Goal: Navigation & Orientation: Find specific page/section

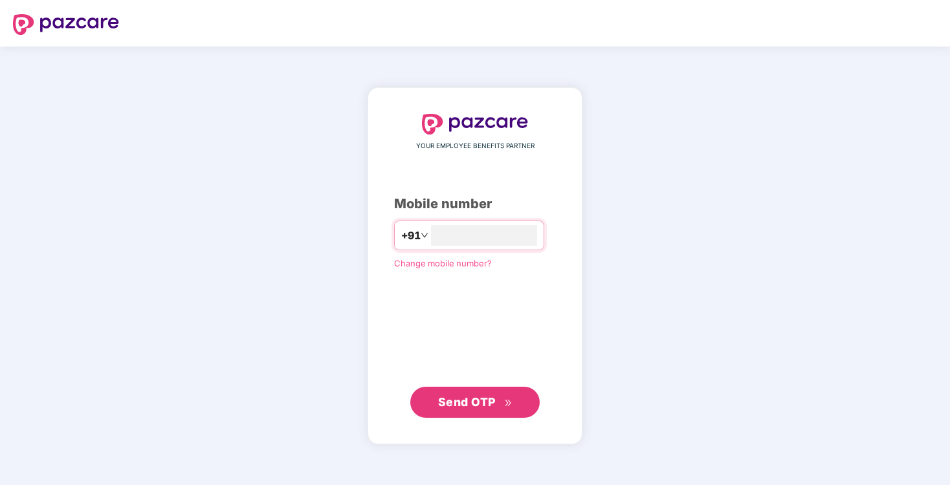
type input "**********"
click at [468, 411] on button "Send OTP" at bounding box center [474, 401] width 129 height 31
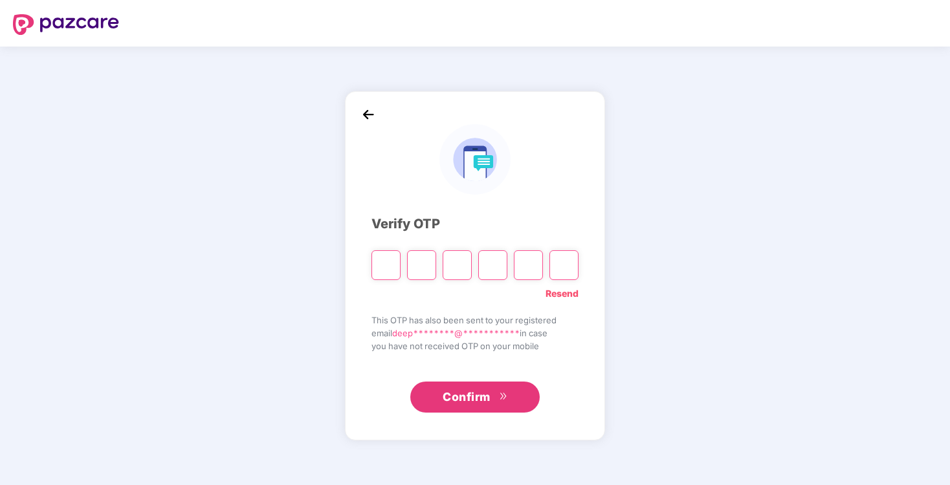
type input "*"
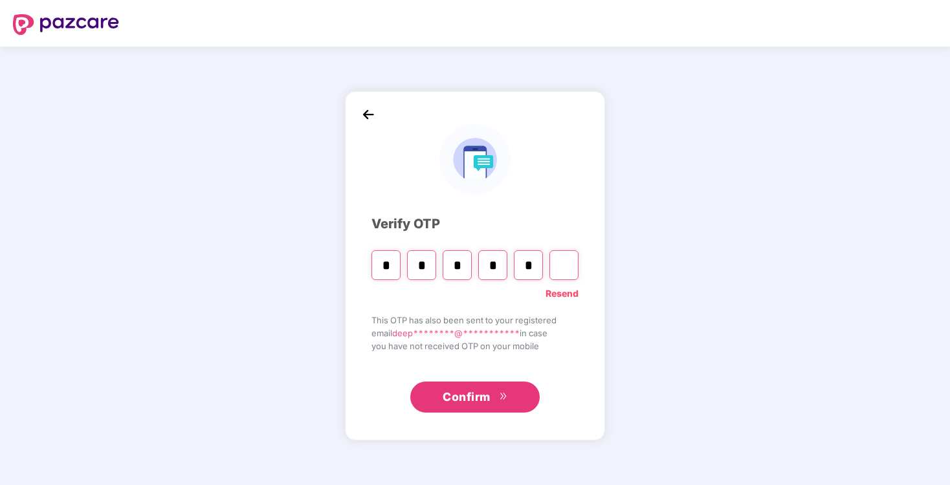
type input "*"
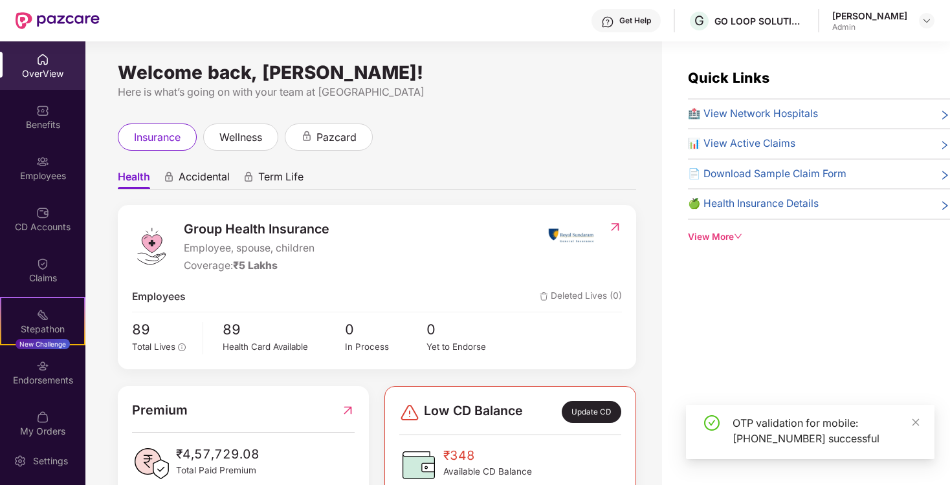
click at [918, 415] on div "OTP validation for mobile: [PHONE_NUMBER] successful" at bounding box center [810, 432] width 248 height 54
click at [914, 415] on link at bounding box center [915, 422] width 9 height 14
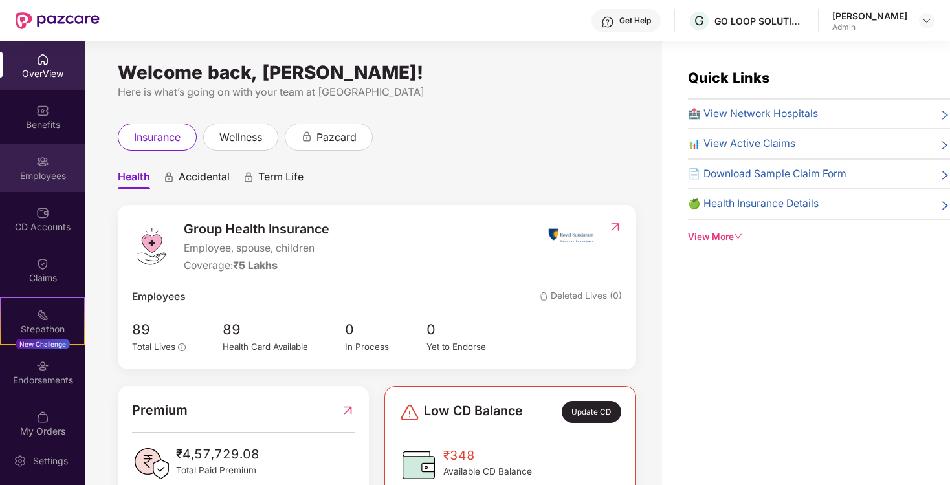
click at [39, 171] on div "Employees" at bounding box center [42, 176] width 85 height 13
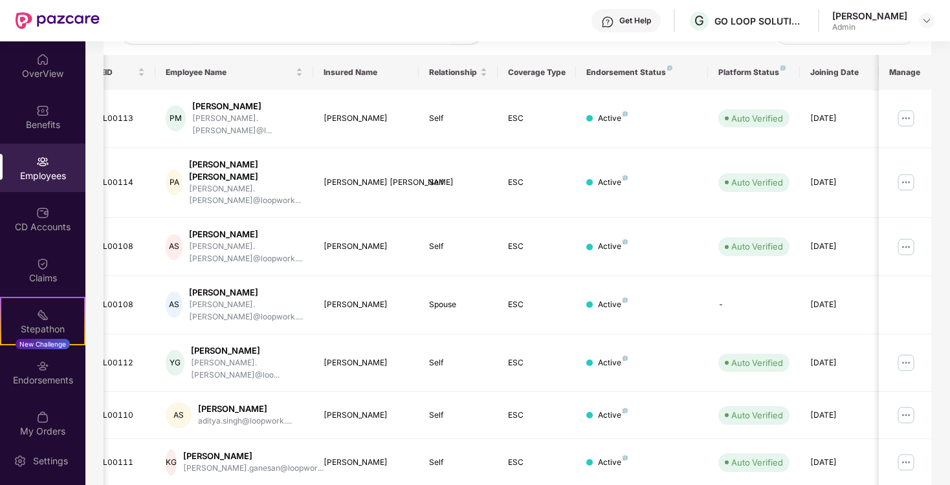
scroll to position [126, 0]
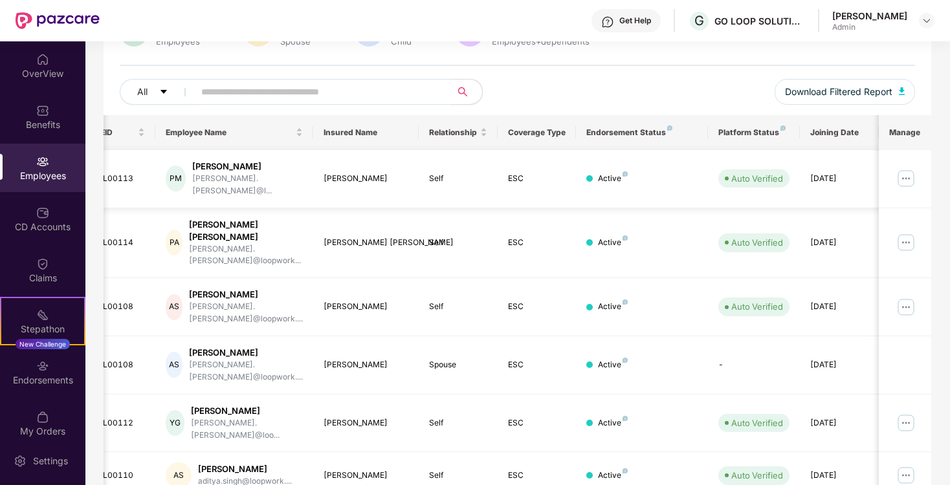
click at [911, 171] on img at bounding box center [906, 178] width 21 height 21
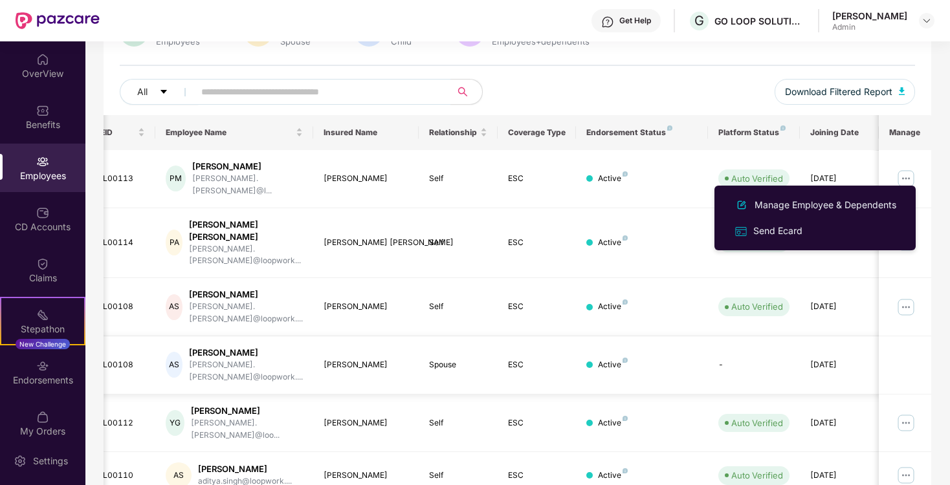
click at [676, 336] on td "Active" at bounding box center [641, 365] width 131 height 58
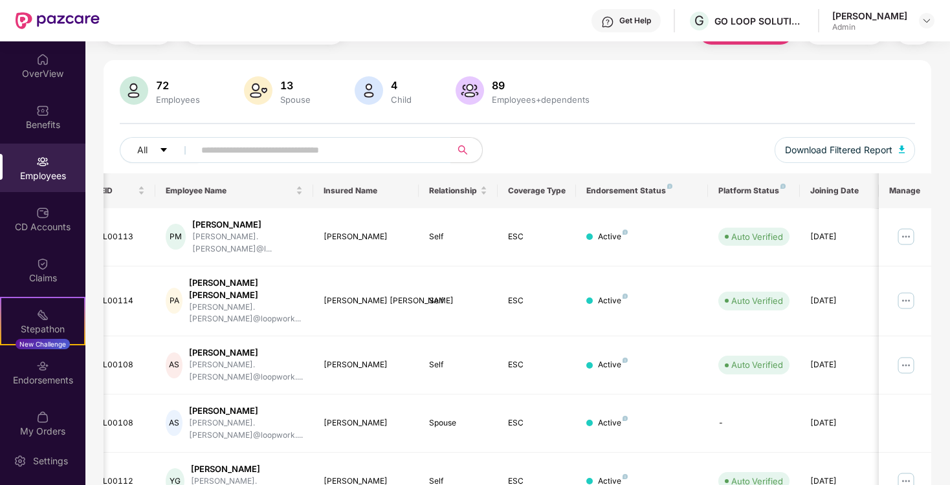
scroll to position [310, 0]
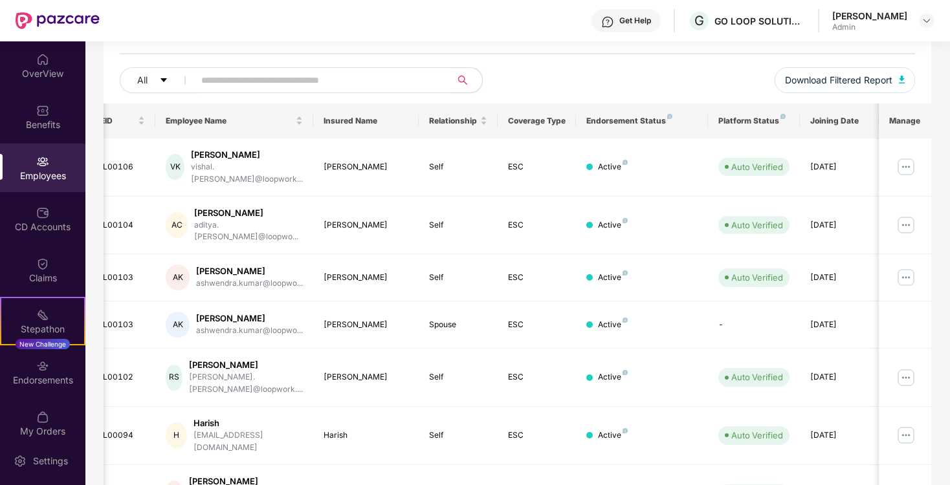
scroll to position [0, 0]
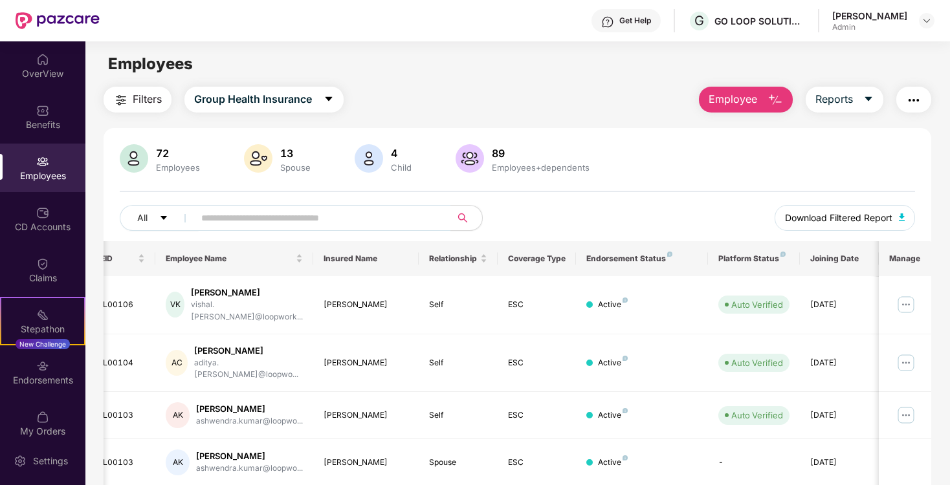
drag, startPoint x: 862, startPoint y: 212, endPoint x: 666, endPoint y: 198, distance: 196.5
click at [666, 201] on div "72 Employees 13 Spouse 4 Child [DEMOGRAPHIC_DATA] Employees+dependents All Down…" at bounding box center [518, 192] width 828 height 97
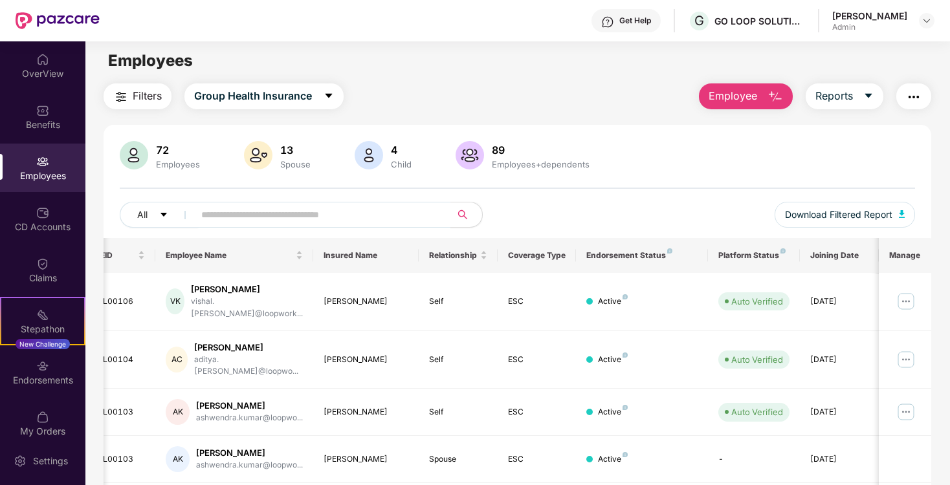
click at [771, 91] on img "button" at bounding box center [775, 97] width 16 height 16
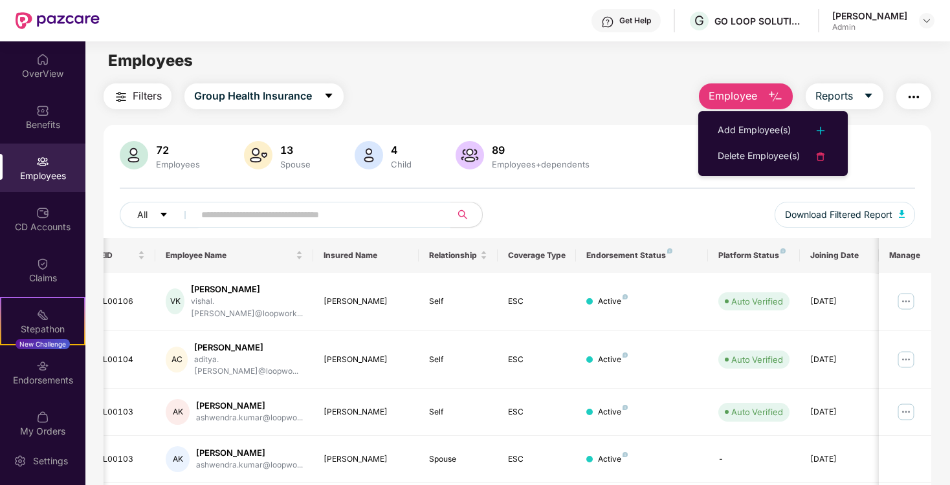
click at [907, 149] on div "72 Employees 13 Spouse 4 Child [DEMOGRAPHIC_DATA] Employees+dependents" at bounding box center [517, 156] width 795 height 31
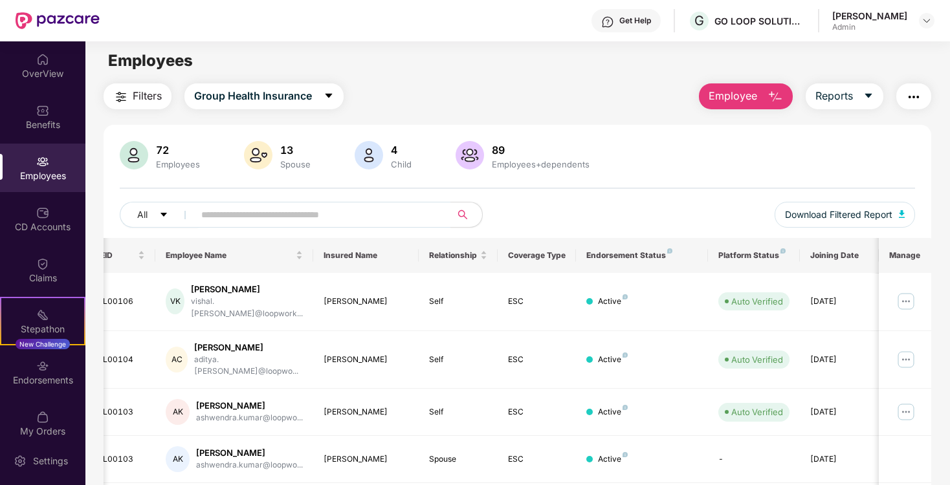
click at [907, 90] on img "button" at bounding box center [914, 97] width 16 height 16
click at [654, 182] on div "72 Employees 13 Spouse 4 Child [DEMOGRAPHIC_DATA] Employees+dependents All Down…" at bounding box center [518, 189] width 828 height 97
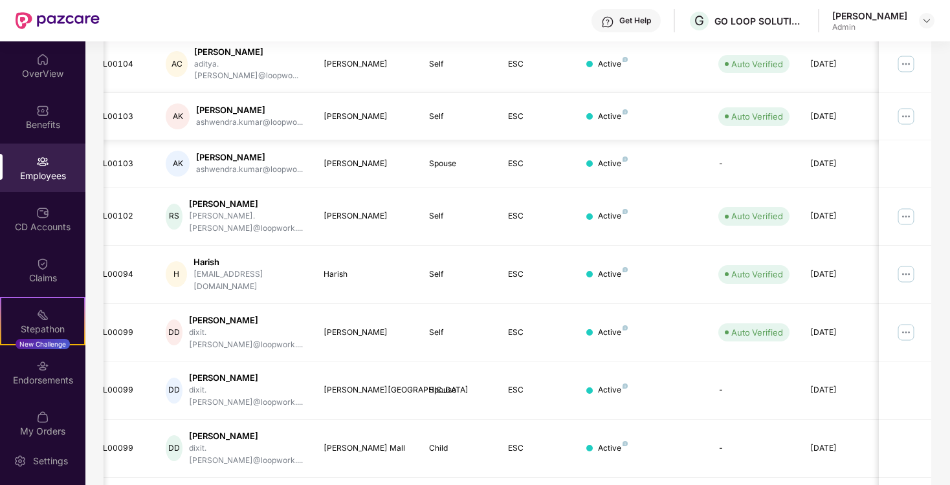
scroll to position [310, 0]
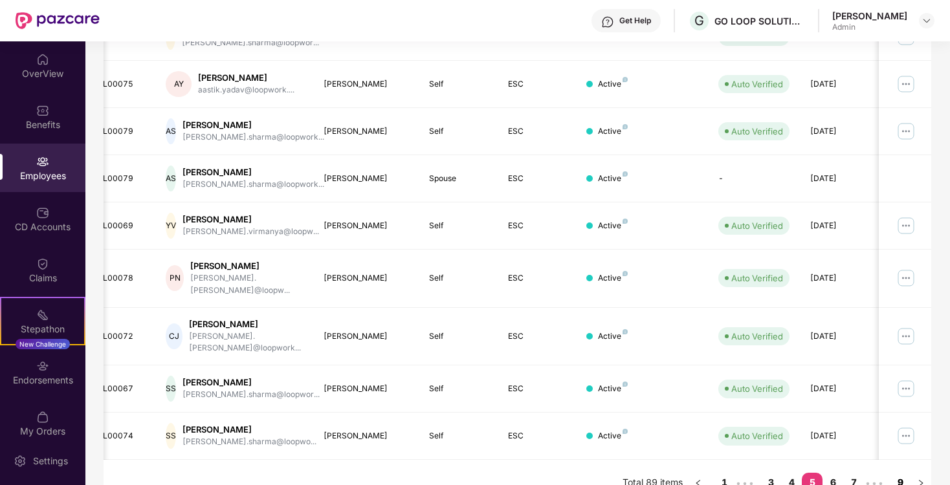
click at [894, 473] on link "9" at bounding box center [900, 482] width 21 height 19
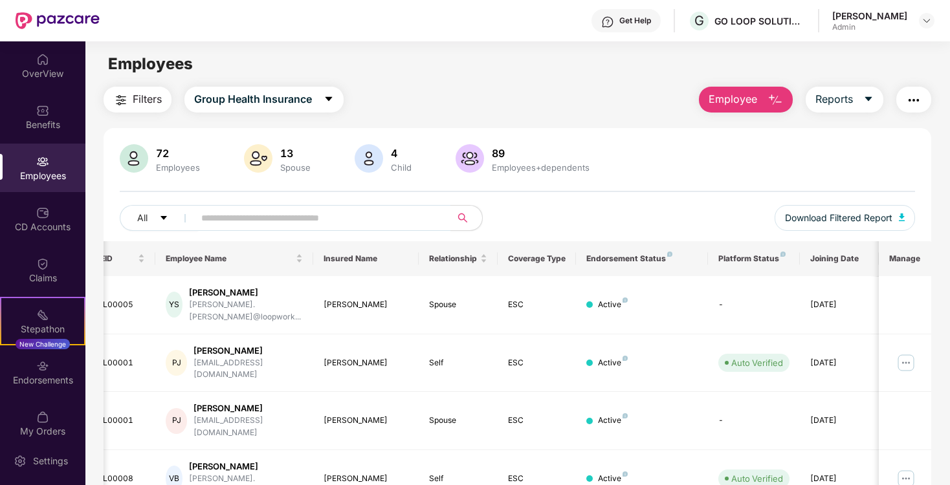
scroll to position [0, 0]
